Goal: Transaction & Acquisition: Subscribe to service/newsletter

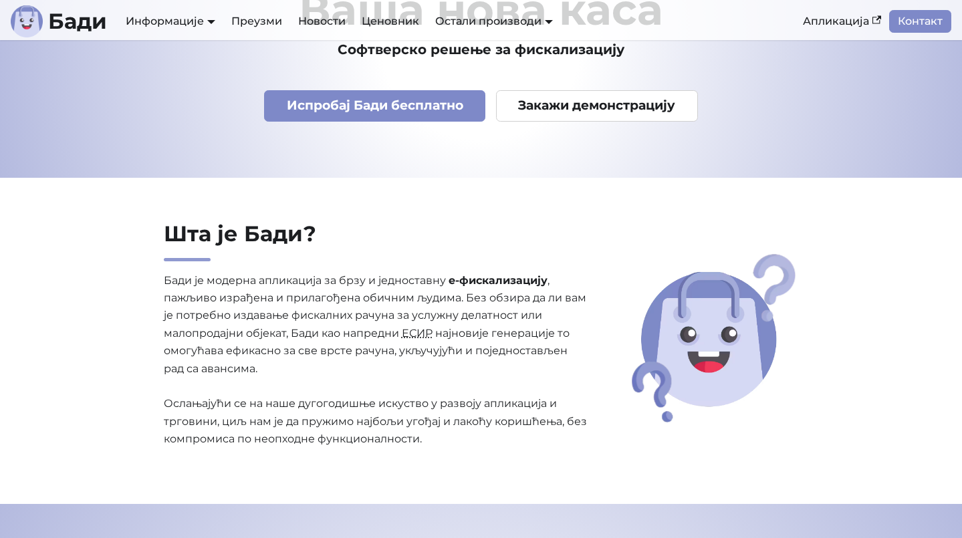
scroll to position [144, 0]
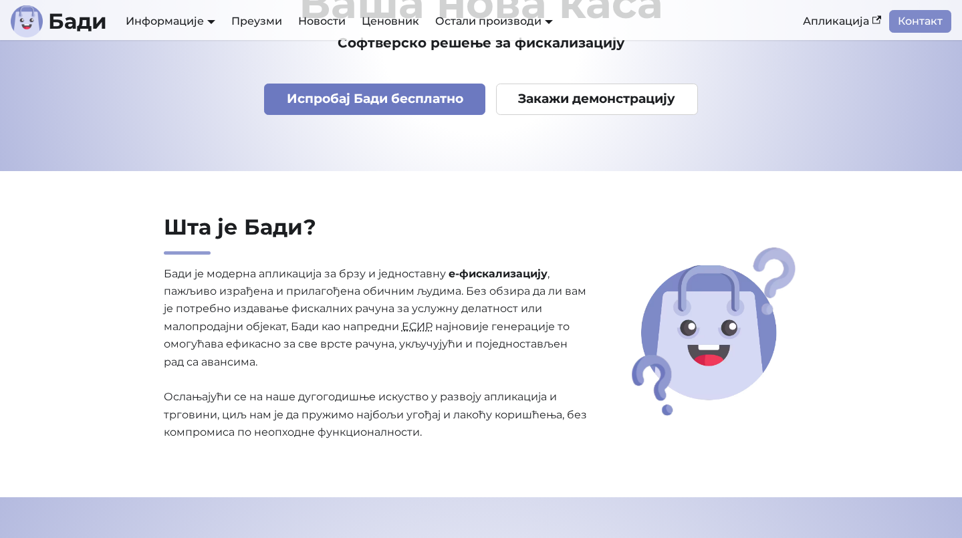
click at [429, 105] on link "Испробај Бади бесплатно" at bounding box center [374, 99] width 221 height 31
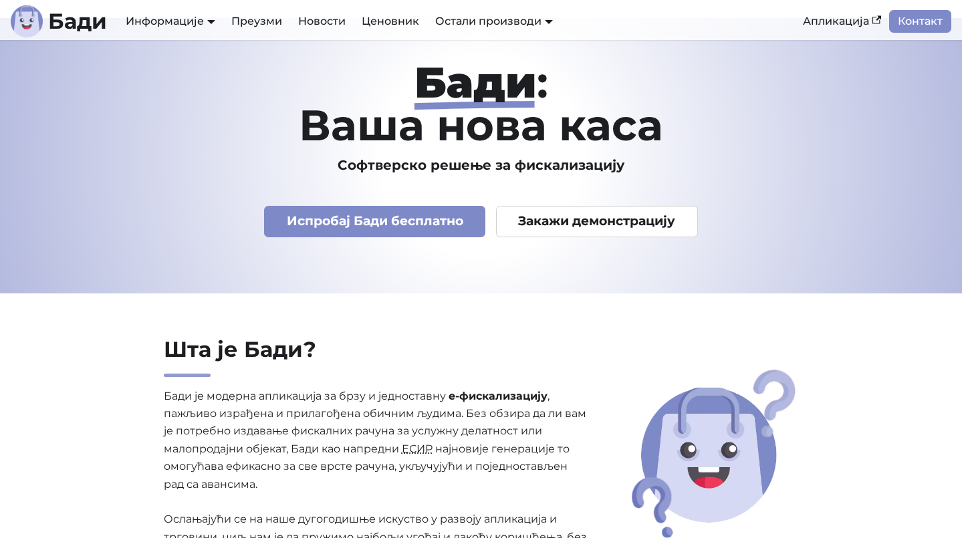
scroll to position [27, 0]
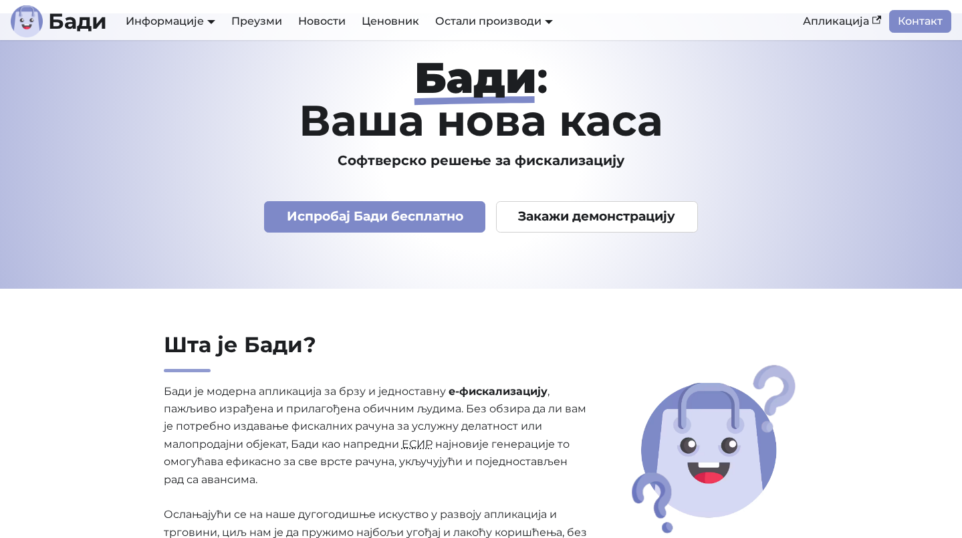
click at [324, 402] on p "[PERSON_NAME] је модерна апликација за брзу и једноставну е-фискализацију , паж…" at bounding box center [375, 471] width 423 height 177
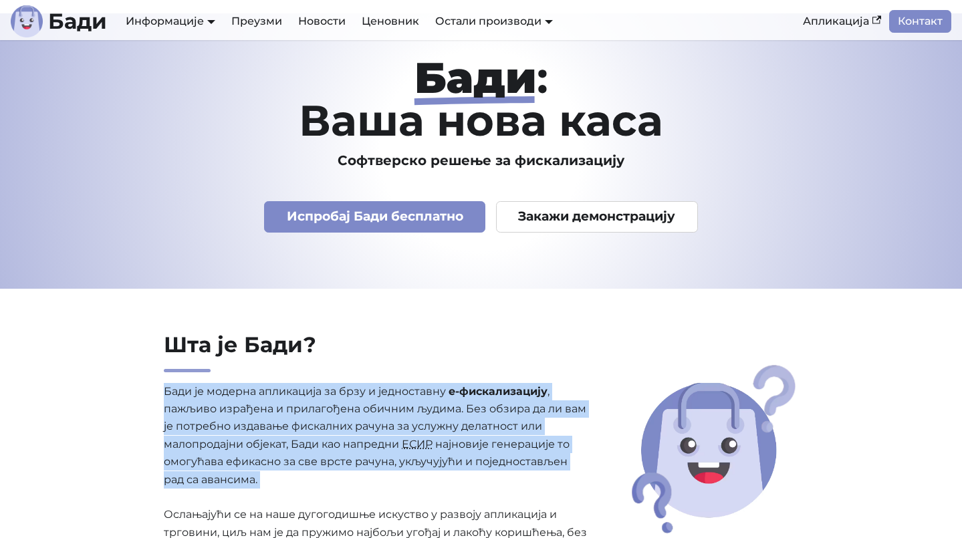
click at [324, 402] on p "[PERSON_NAME] је модерна апликација за брзу и једноставну е-фискализацију , паж…" at bounding box center [375, 471] width 423 height 177
